Goal: Information Seeking & Learning: Learn about a topic

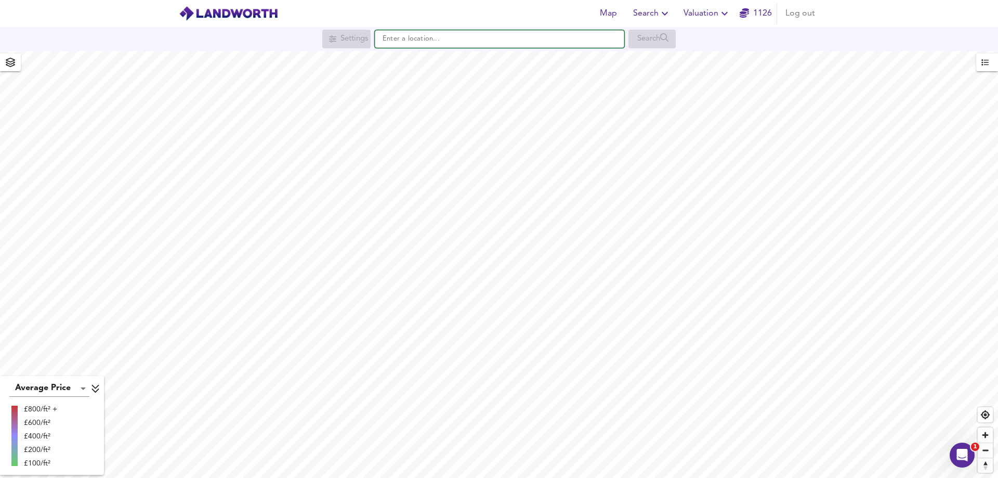
click at [413, 41] on input "text" at bounding box center [499, 39] width 249 height 18
paste input "SP11 6PN"
click at [423, 50] on li "SP11 6PN Longparish, Andover" at bounding box center [499, 59] width 248 height 23
type input "[STREET_ADDRESS]"
checkbox input "false"
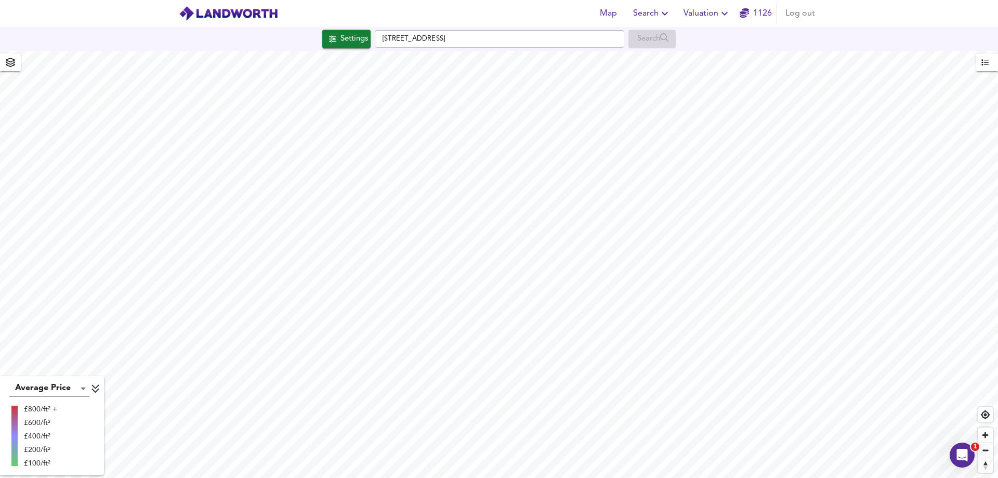
checkbox input "true"
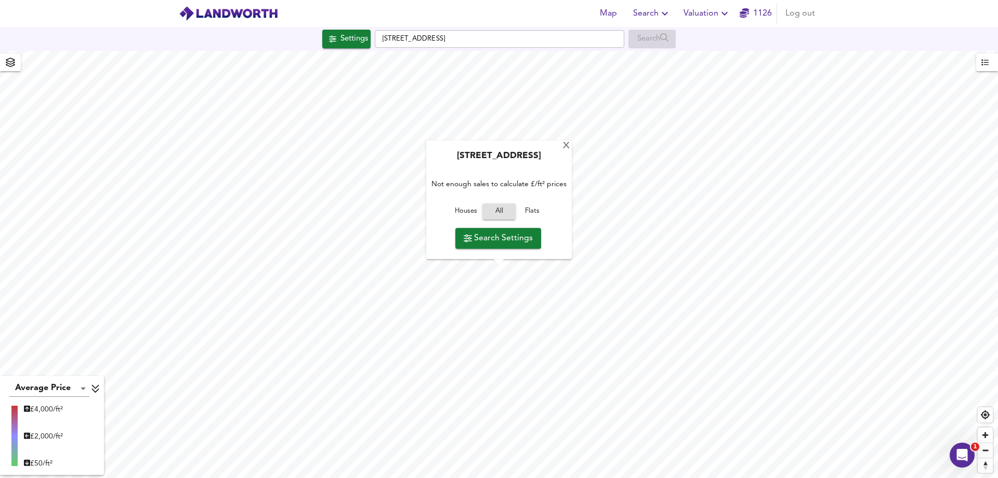
click at [458, 213] on span "Houses" at bounding box center [466, 212] width 28 height 12
click at [506, 180] on div "Not enough sales to calculate £/ft² prices" at bounding box center [498, 184] width 135 height 33
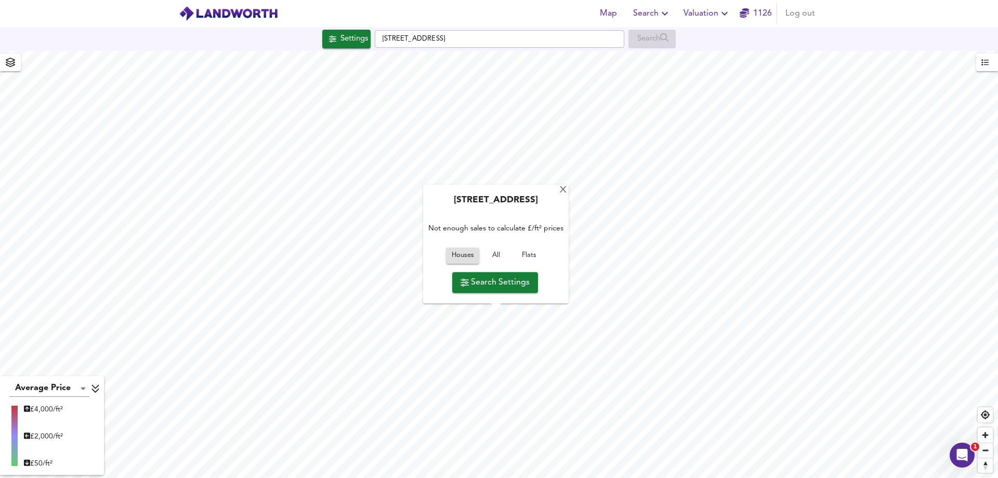
type input "201"
